Goal: Task Accomplishment & Management: Complete application form

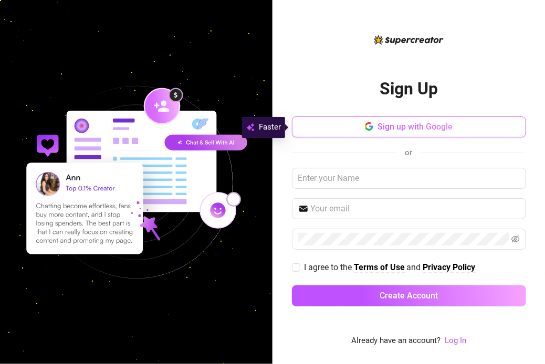
click at [415, 131] on span "Sign up with Google" at bounding box center [415, 127] width 75 height 10
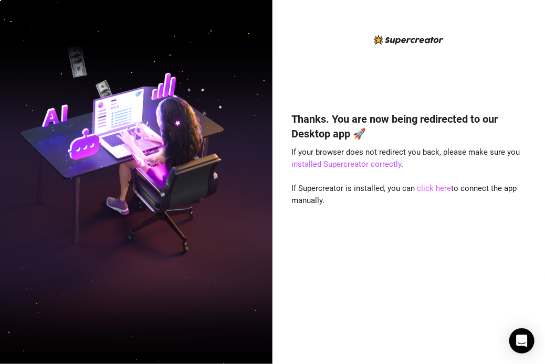
click at [435, 193] on link "click here" at bounding box center [434, 188] width 34 height 9
